Goal: Check status: Check status

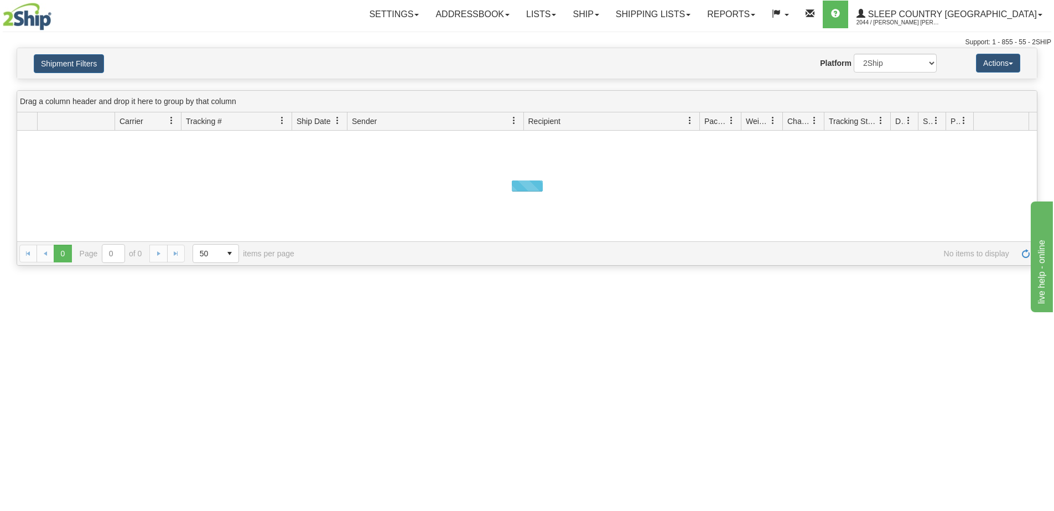
click at [79, 67] on button "Shipment Filters" at bounding box center [69, 63] width 70 height 19
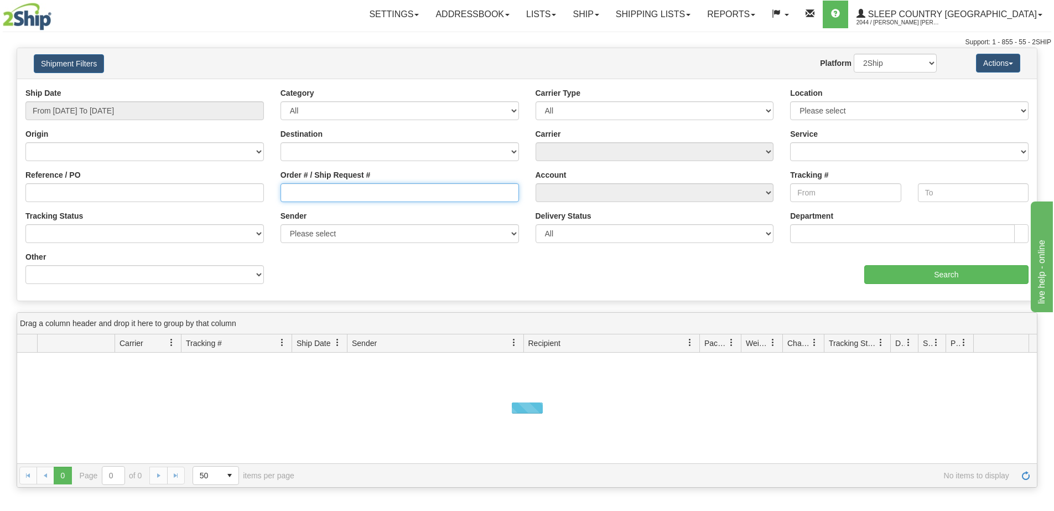
click at [335, 187] on input "Order # / Ship Request #" at bounding box center [400, 192] width 239 height 19
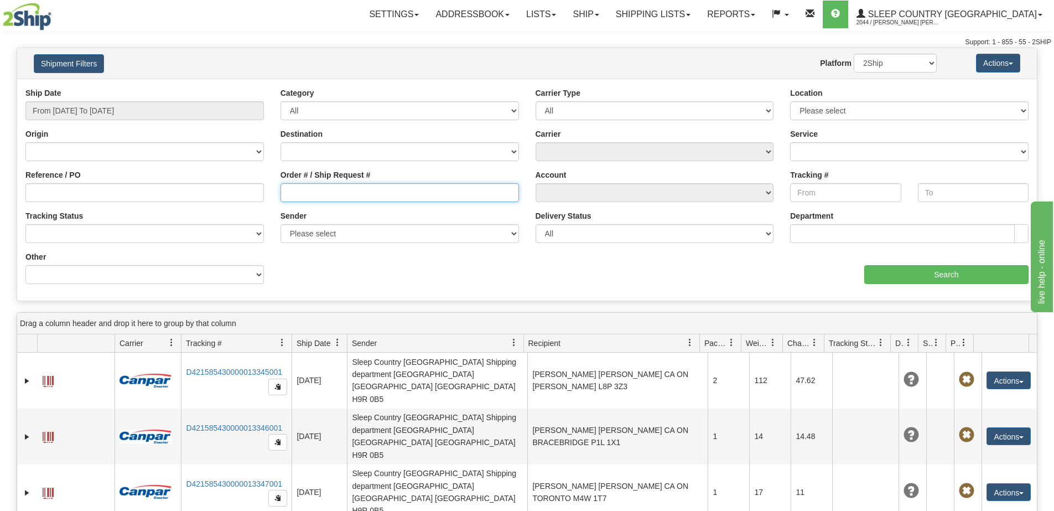
paste input "9000H995130"
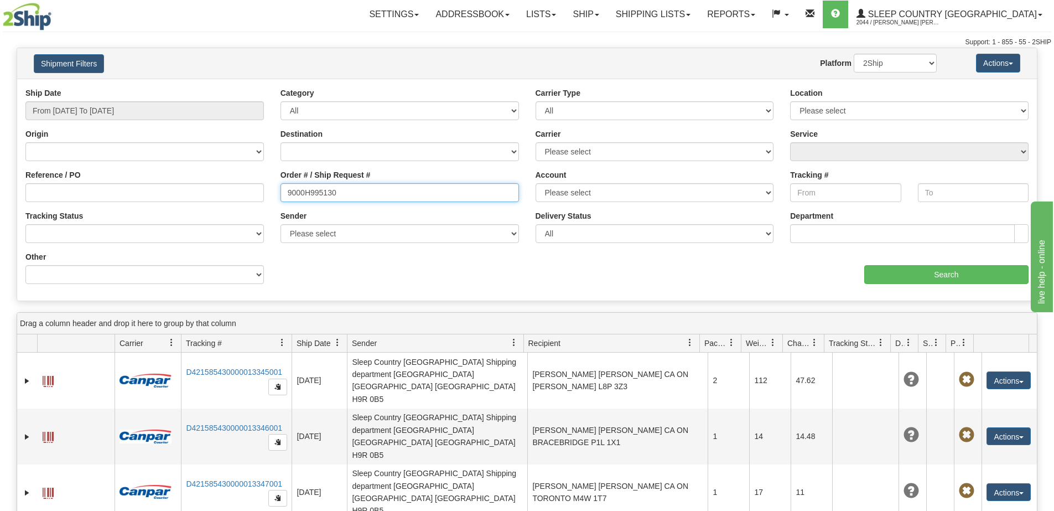
type input "9000H995130"
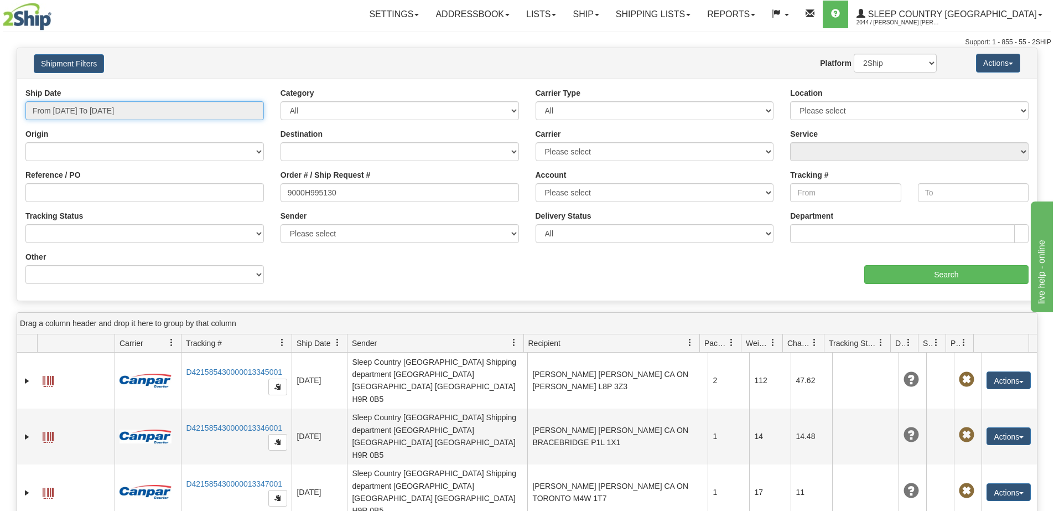
click at [72, 117] on input "From [DATE] To [DATE]" at bounding box center [144, 110] width 239 height 19
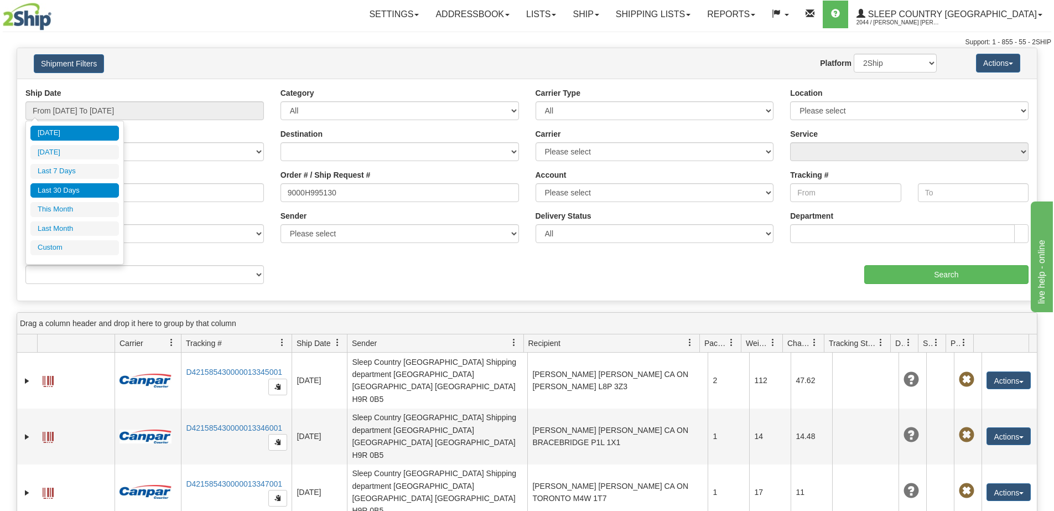
click at [71, 184] on li "Last 30 Days" at bounding box center [74, 190] width 89 height 15
type input "From [DATE] To [DATE]"
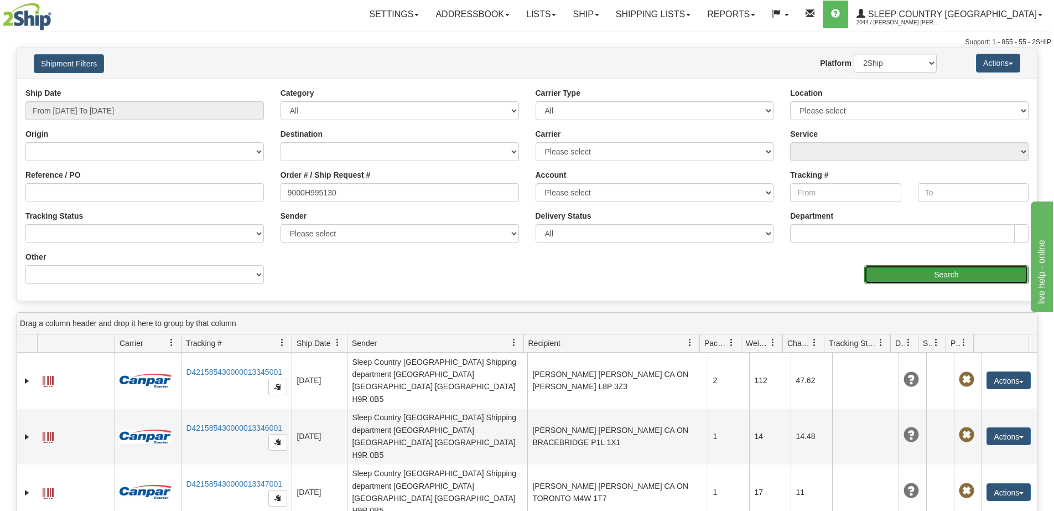
click at [884, 270] on input "Search" at bounding box center [946, 274] width 164 height 19
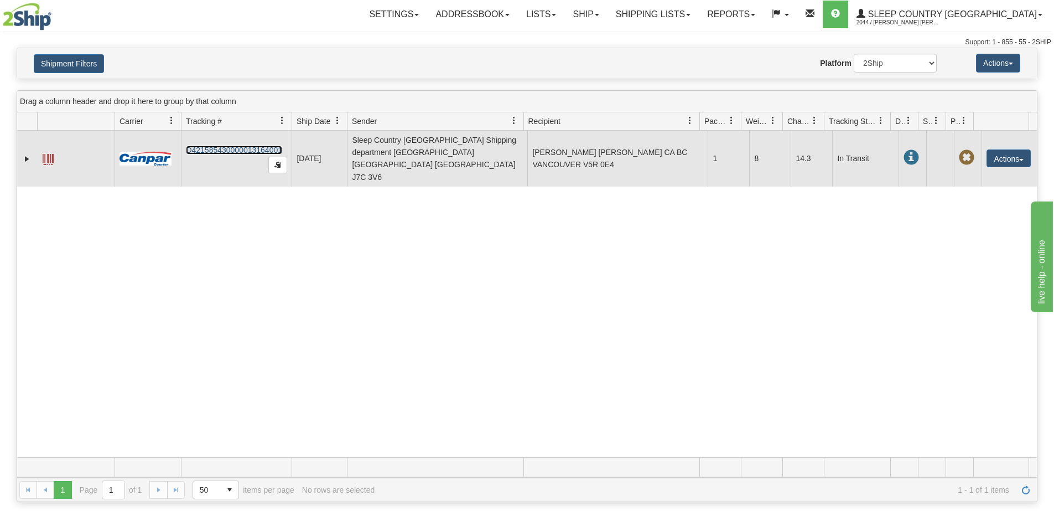
click at [225, 146] on link "D421585430000013164001" at bounding box center [234, 150] width 96 height 9
